Goal: Information Seeking & Learning: Learn about a topic

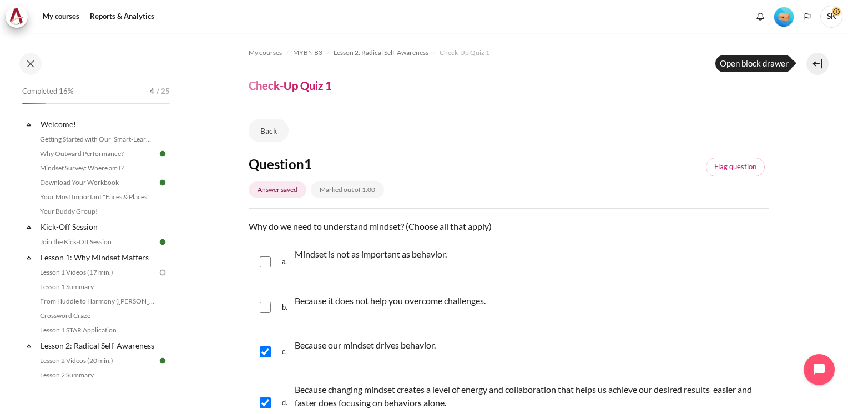
scroll to position [168, 0]
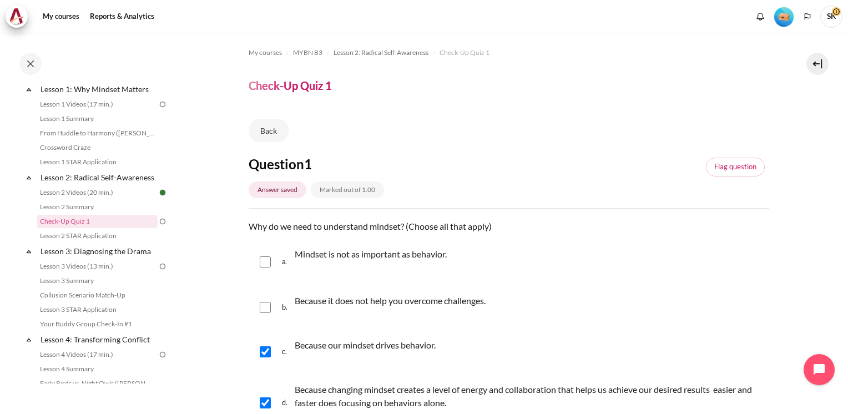
drag, startPoint x: 366, startPoint y: 273, endPoint x: 695, endPoint y: 256, distance: 329.5
click at [692, 256] on div "a. Mindset is not as important as behavior." at bounding box center [509, 262] width 521 height 44
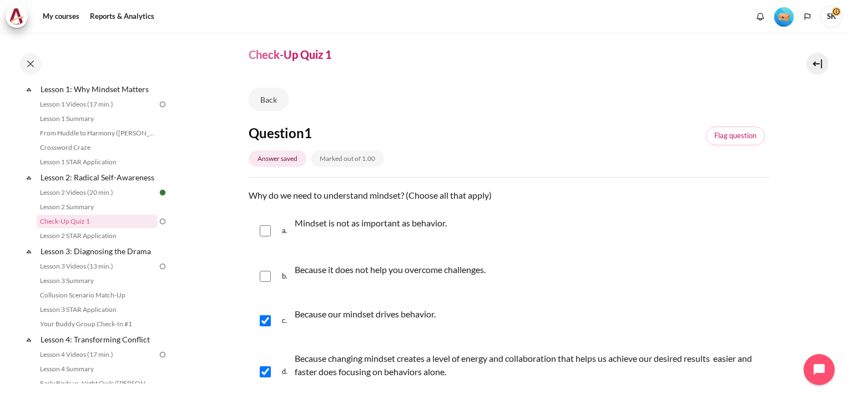
scroll to position [27, 0]
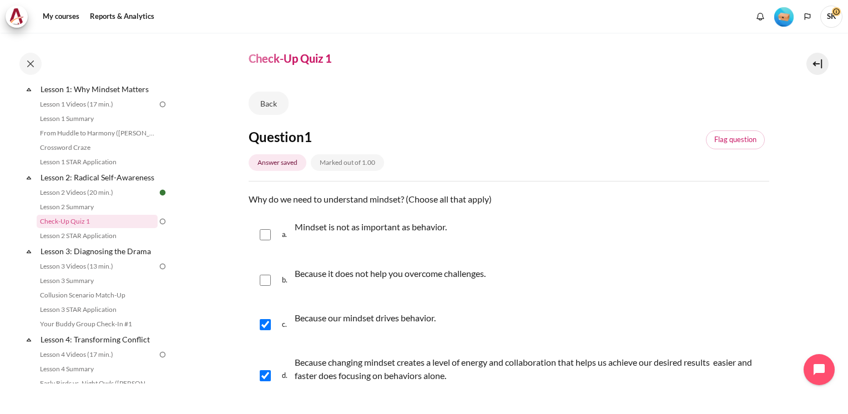
drag, startPoint x: 641, startPoint y: 260, endPoint x: 703, endPoint y: 266, distance: 62.5
click at [644, 261] on div "b. Because it does not help you overcome challenges." at bounding box center [509, 280] width 521 height 42
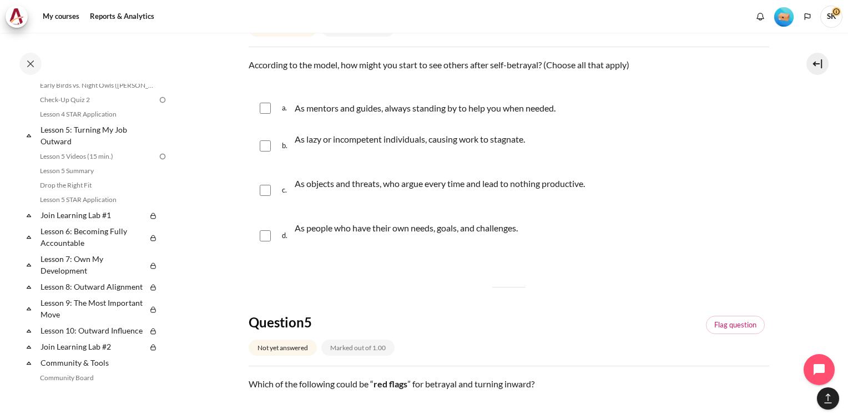
scroll to position [1027, 0]
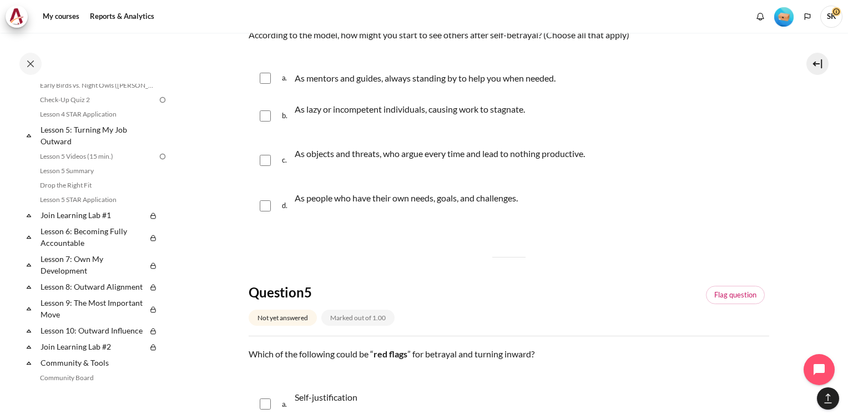
drag, startPoint x: 175, startPoint y: 239, endPoint x: 176, endPoint y: 219, distance: 20.6
click at [176, 219] on div "Completed 16% 4 / 25 Expand Collapse Welcome! Highlighted" at bounding box center [89, 223] width 178 height 380
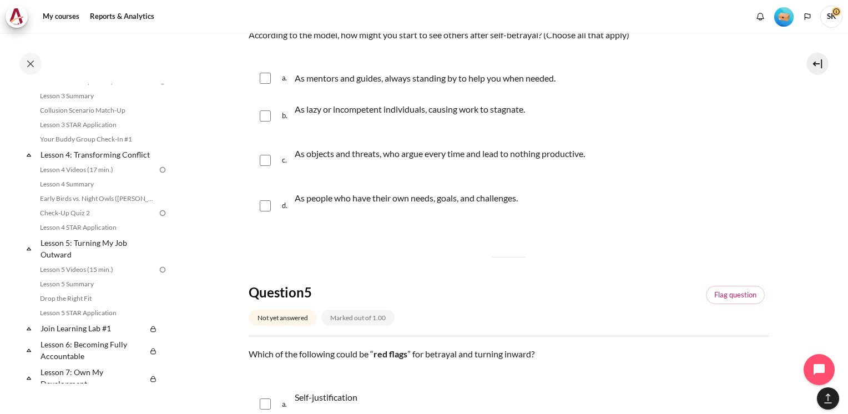
scroll to position [331, 0]
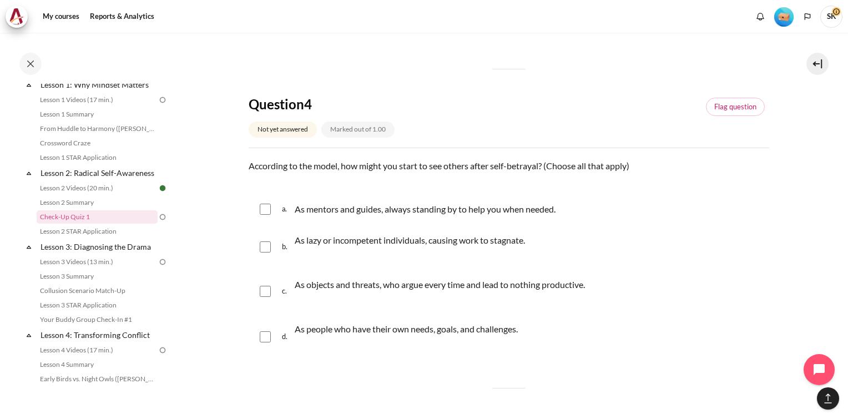
scroll to position [870, 0]
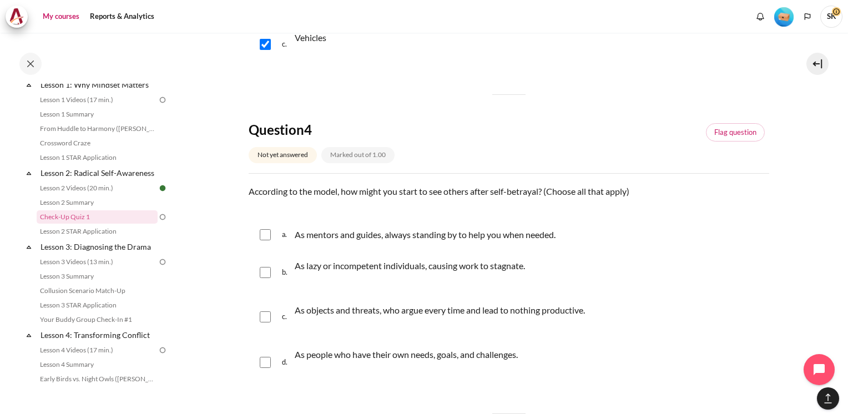
click at [64, 18] on link "My courses" at bounding box center [61, 17] width 44 height 22
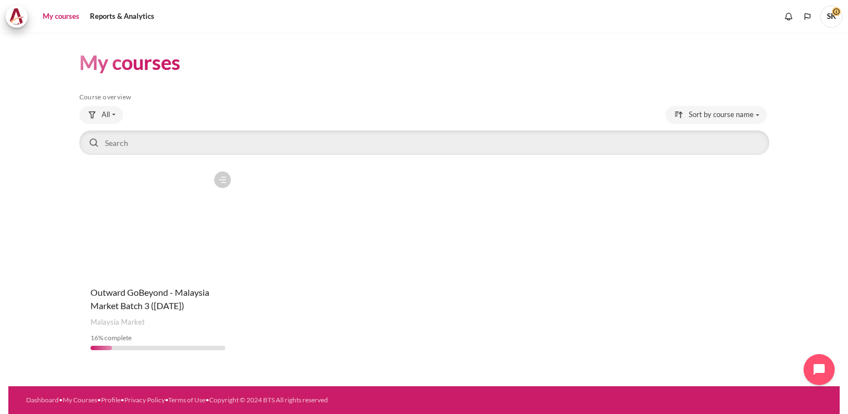
click at [147, 269] on figure "Content" at bounding box center [158, 221] width 158 height 111
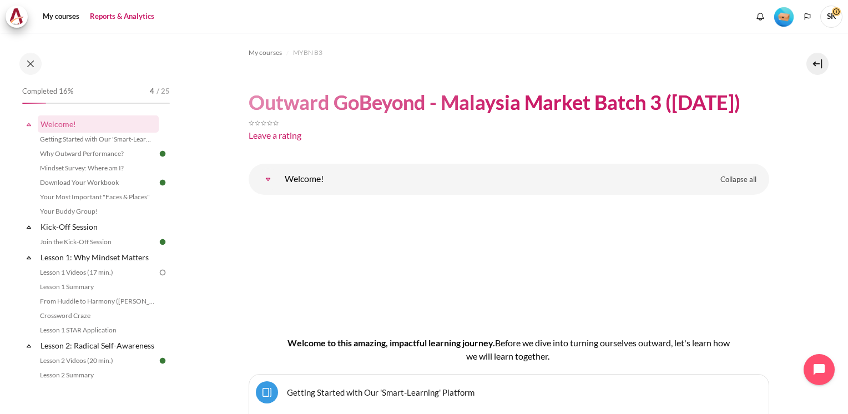
click at [119, 20] on link "Reports & Analytics" at bounding box center [122, 17] width 72 height 22
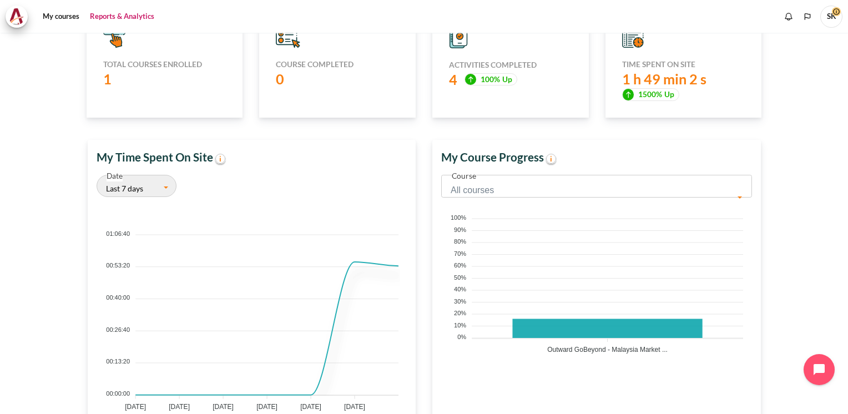
scroll to position [270, 0]
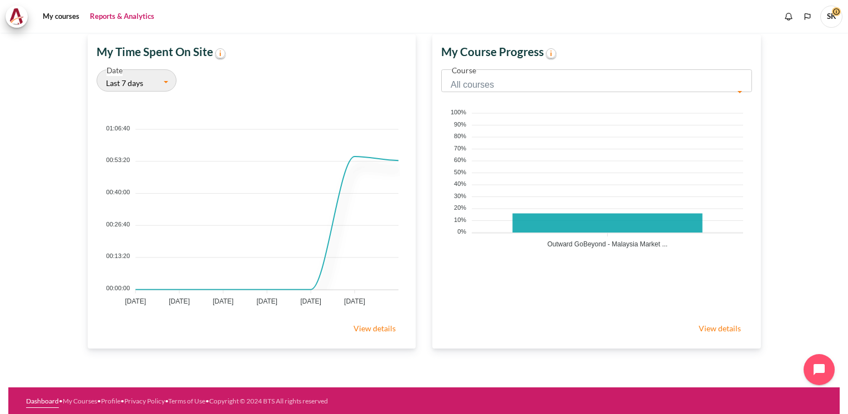
click at [46, 398] on link "Dashboard" at bounding box center [42, 401] width 33 height 8
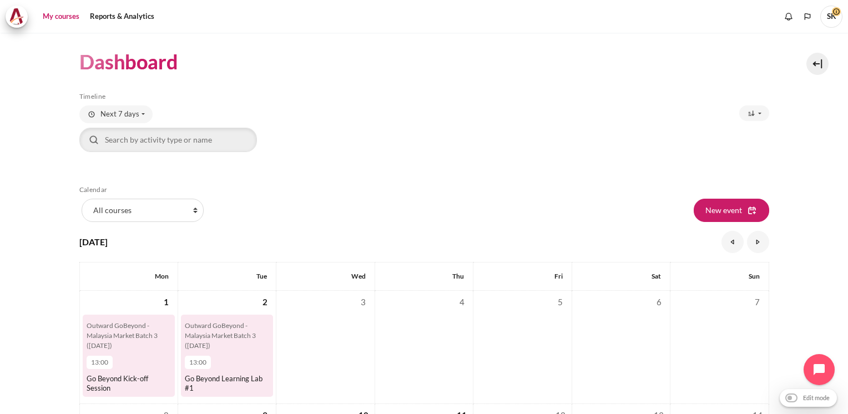
click at [65, 18] on link "My courses" at bounding box center [61, 17] width 44 height 22
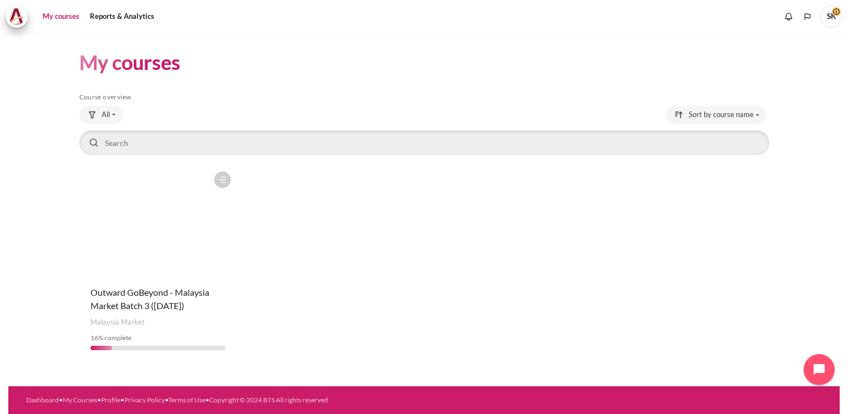
click at [173, 265] on figure "Content" at bounding box center [158, 221] width 158 height 111
